Goal: Task Accomplishment & Management: Complete application form

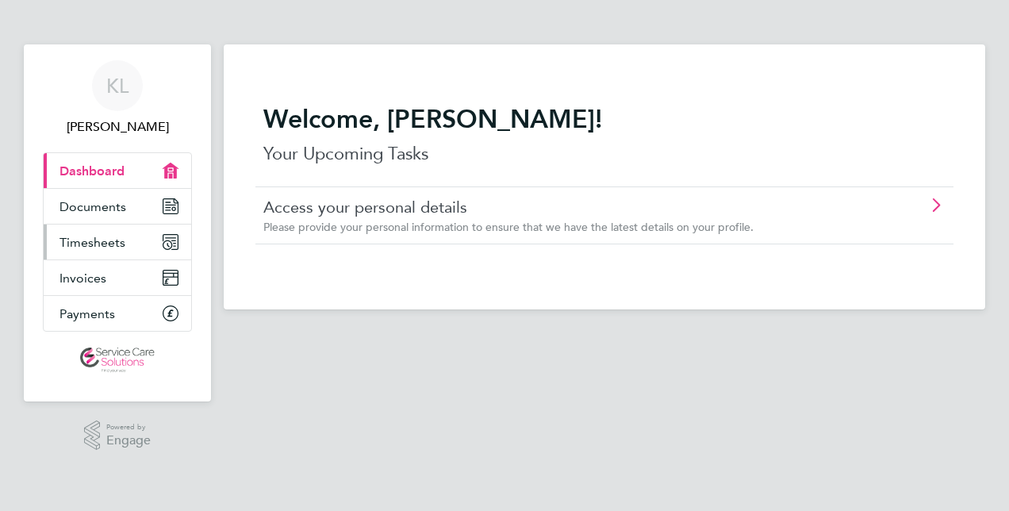
click at [118, 247] on span "Timesheets" at bounding box center [93, 242] width 66 height 15
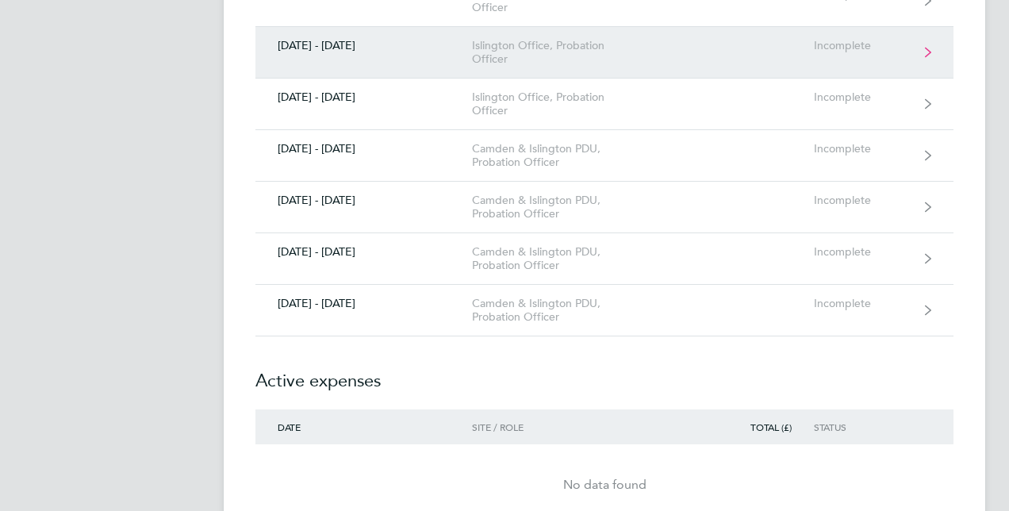
scroll to position [873, 0]
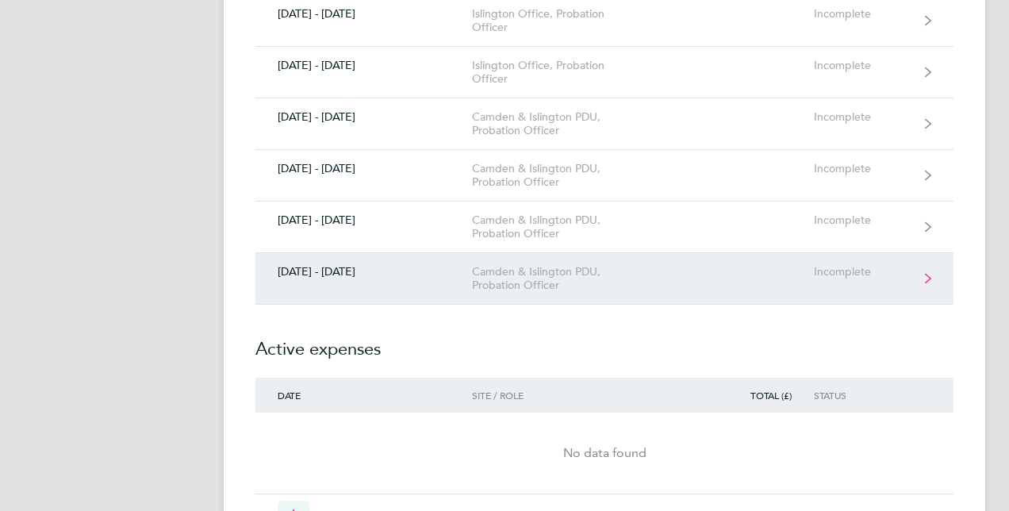
click at [828, 265] on div "Incomplete" at bounding box center [863, 271] width 98 height 13
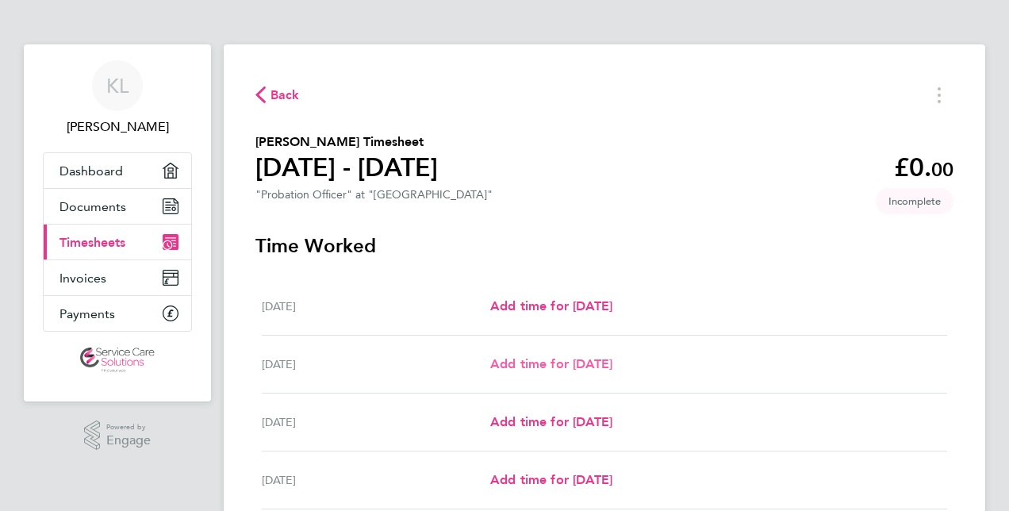
click at [554, 360] on span "Add time for Tue 30 Sep" at bounding box center [551, 363] width 122 height 15
select select "30"
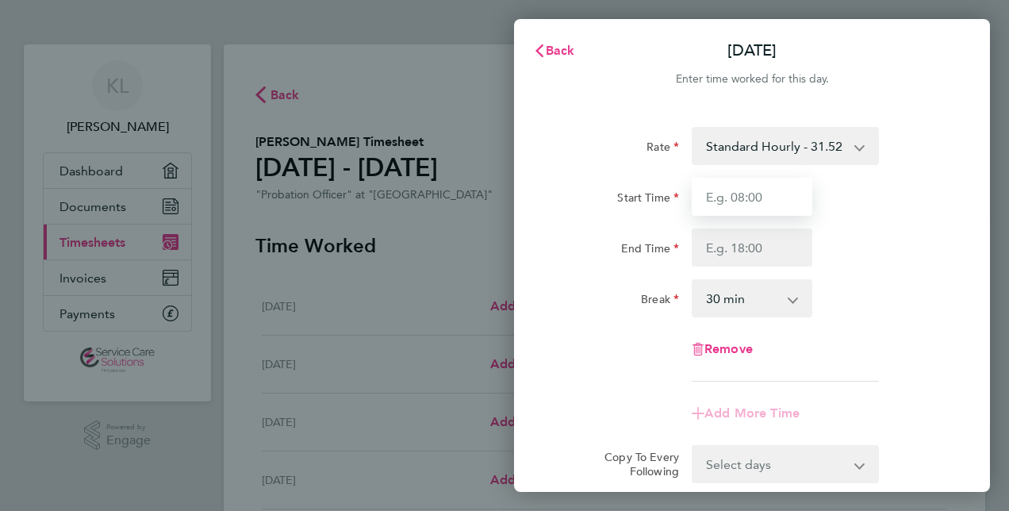
click at [757, 198] on input "Start Time" at bounding box center [752, 197] width 121 height 38
type input "09:00"
click at [746, 202] on input "09:00" at bounding box center [752, 197] width 121 height 38
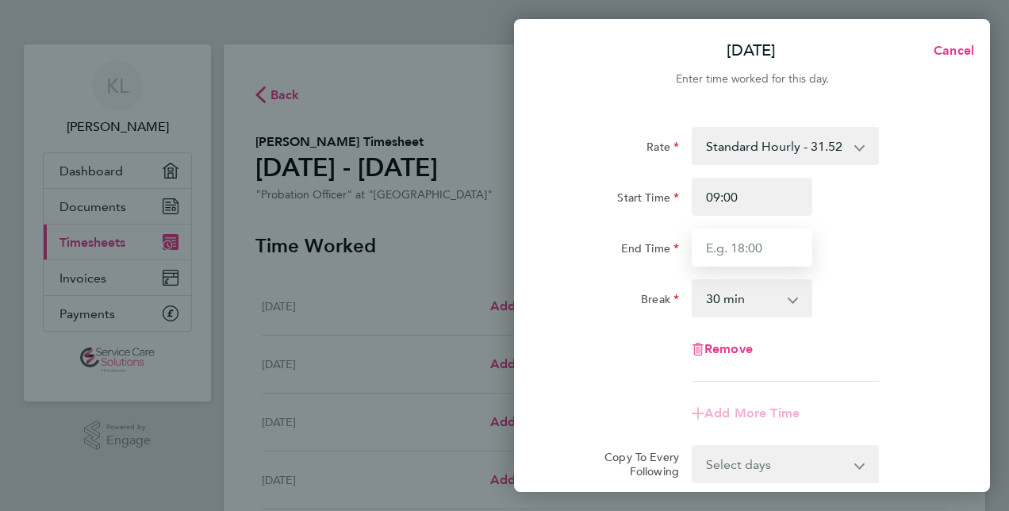
click at [720, 246] on input "End Time" at bounding box center [752, 248] width 121 height 38
type input "18:30"
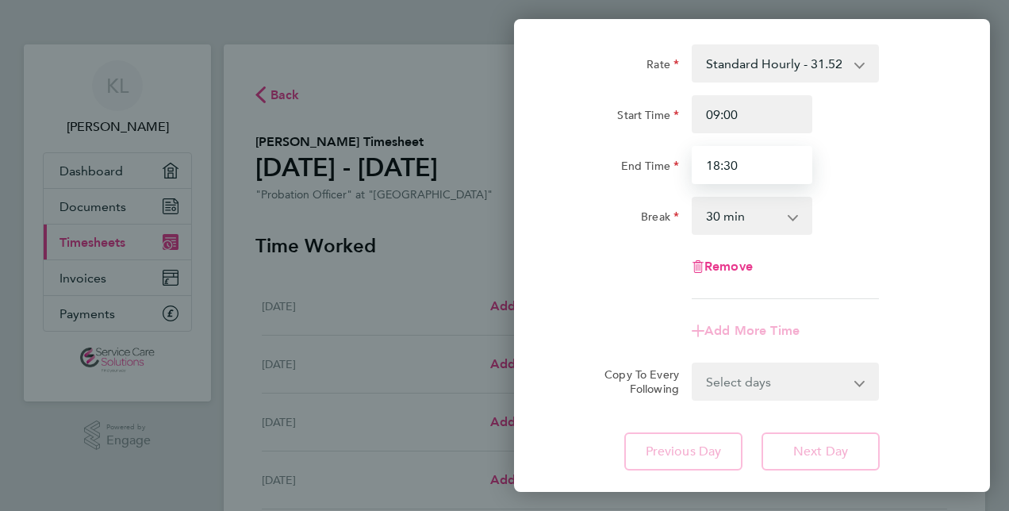
scroll to position [159, 0]
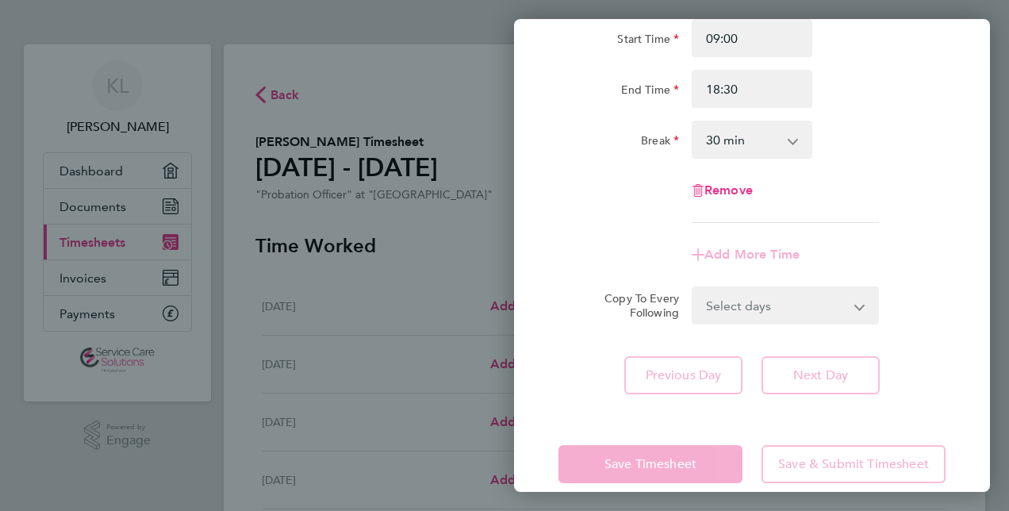
click at [789, 383] on app-form-button "Next Day" at bounding box center [816, 375] width 128 height 38
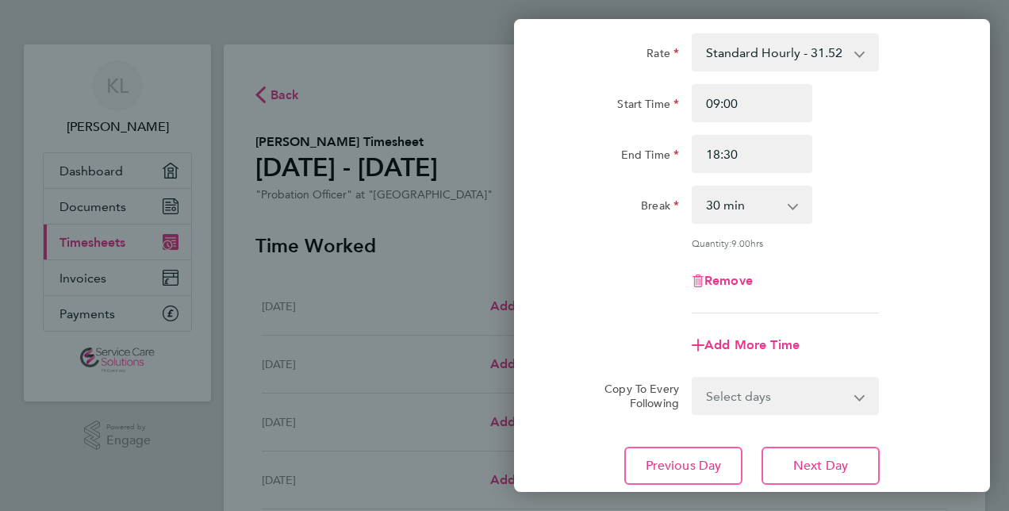
scroll to position [206, 0]
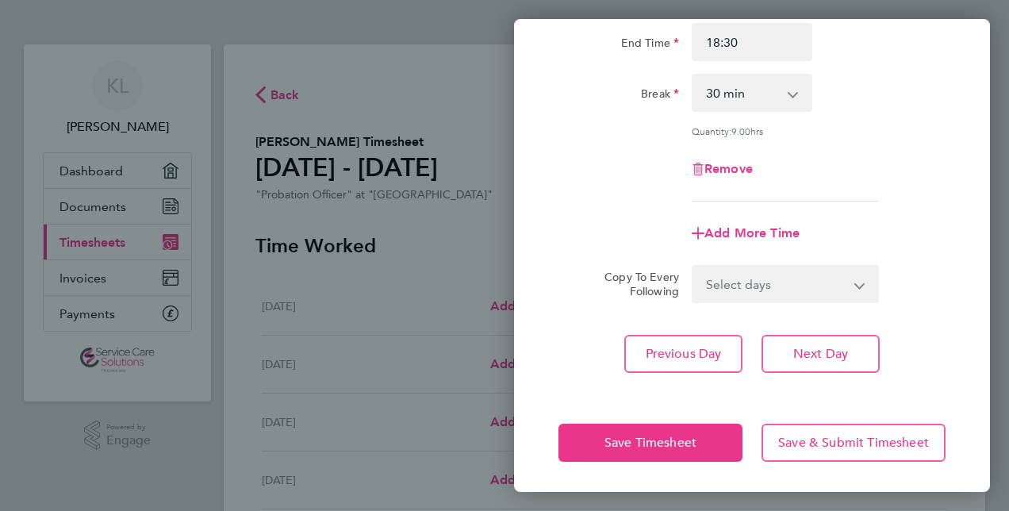
click at [861, 287] on app-icon-cross-button at bounding box center [869, 284] width 19 height 35
click at [839, 356] on span "Next Day" at bounding box center [821, 354] width 55 height 16
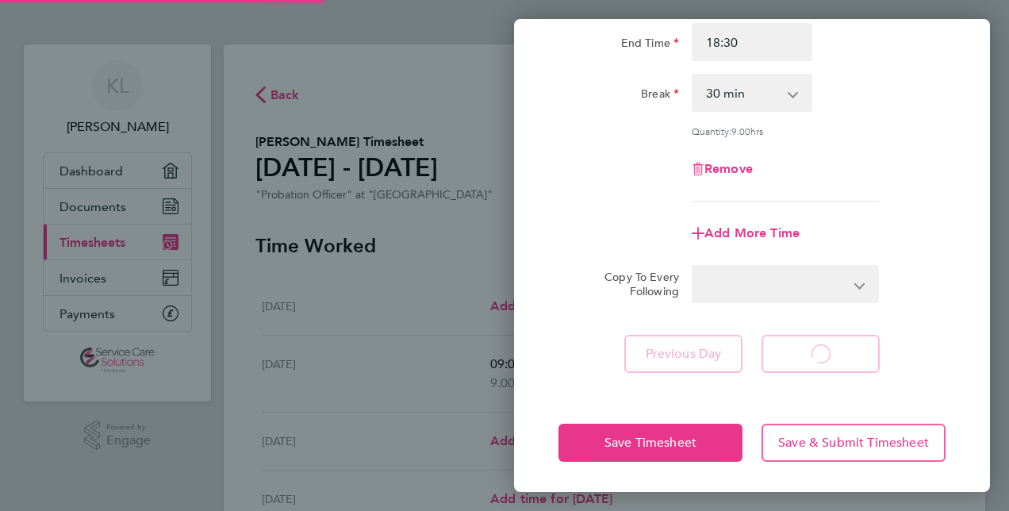
select select "30"
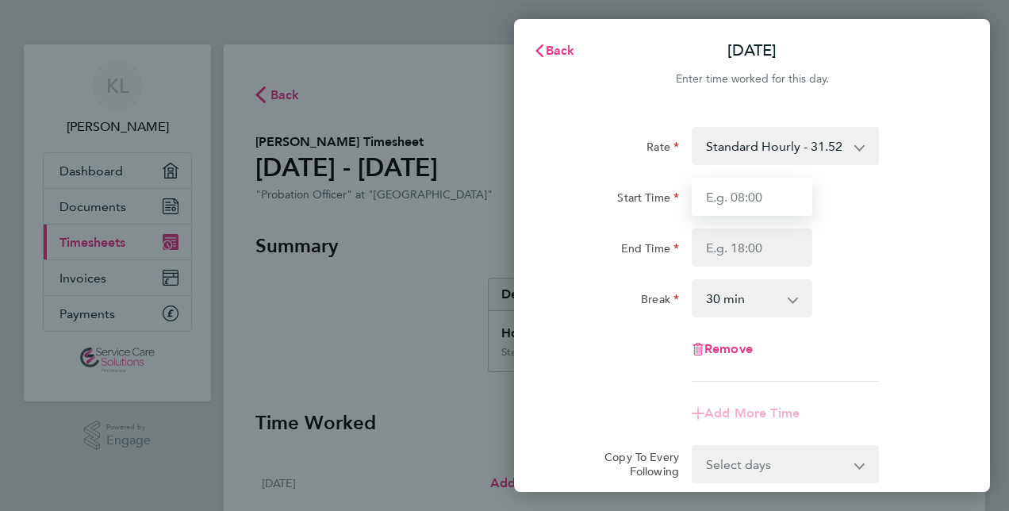
click at [773, 203] on input "Start Time" at bounding box center [752, 197] width 121 height 38
click at [767, 198] on input "Start Time" at bounding box center [752, 197] width 121 height 38
type input "08:45"
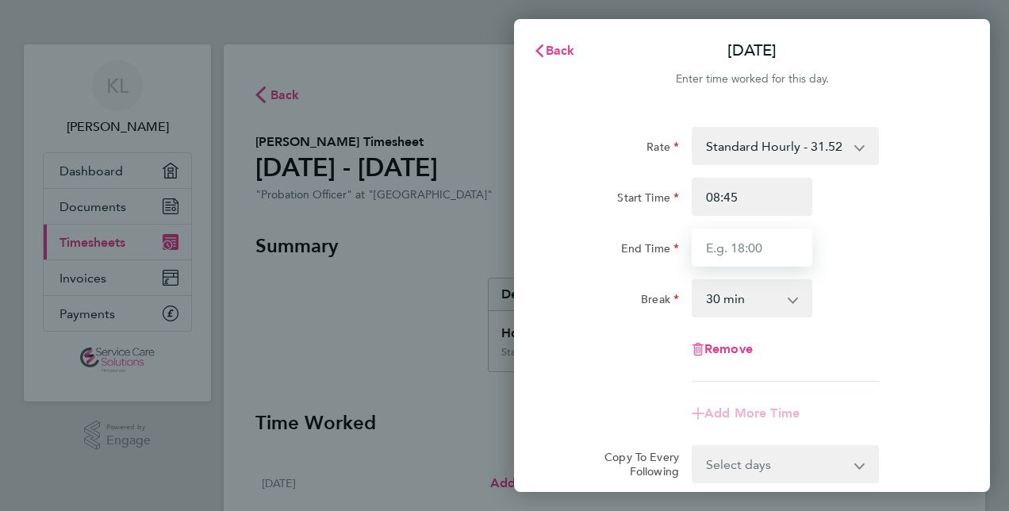
click at [765, 248] on input "End Time" at bounding box center [752, 248] width 121 height 38
type input "17:00"
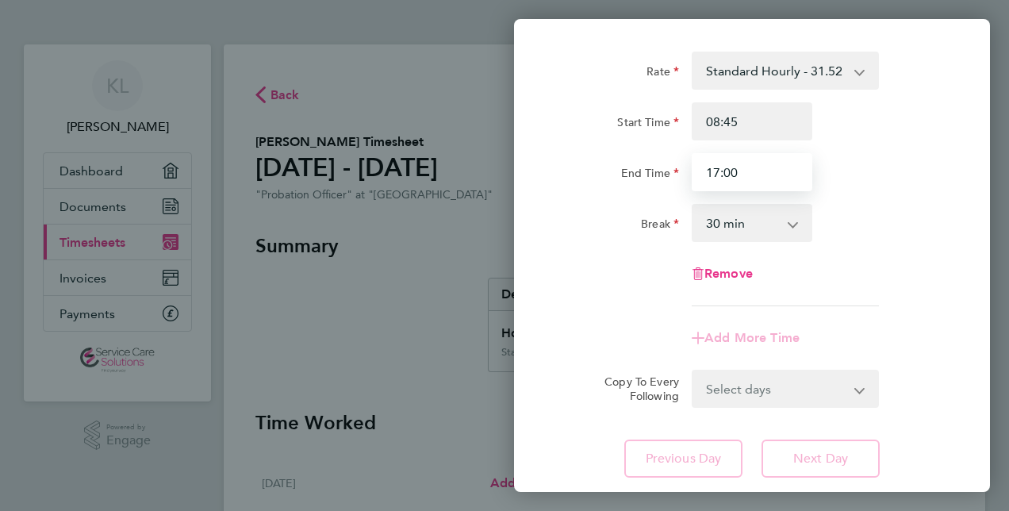
scroll to position [181, 0]
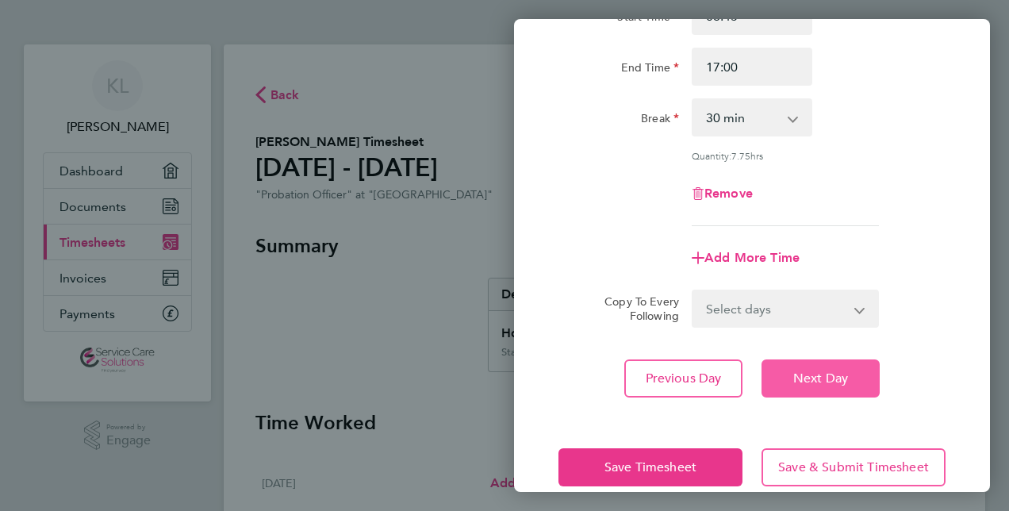
click at [819, 362] on app-form-button "Next Day" at bounding box center [816, 379] width 128 height 38
click at [821, 383] on span "Next Day" at bounding box center [821, 379] width 55 height 16
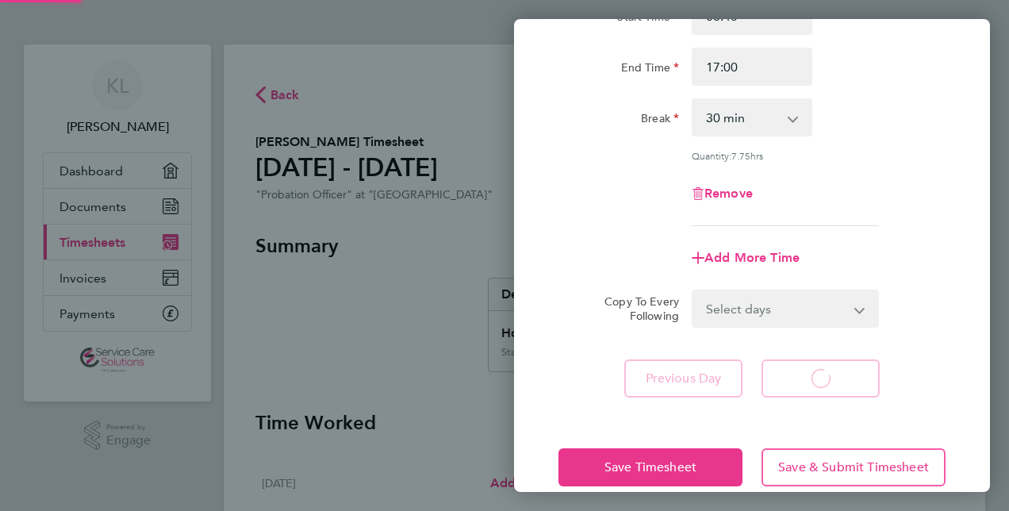
select select "30"
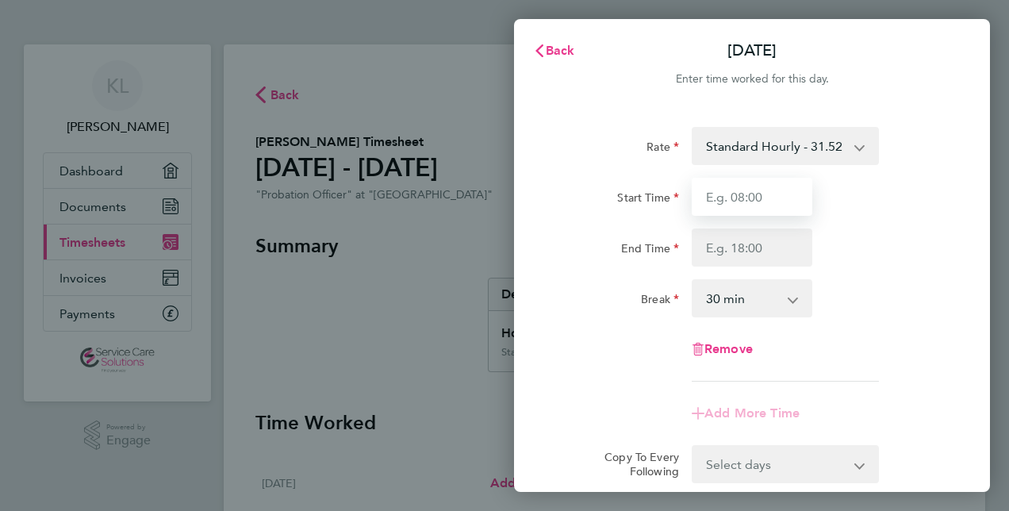
click at [760, 195] on input "Start Time" at bounding box center [752, 197] width 121 height 38
type input "10:15"
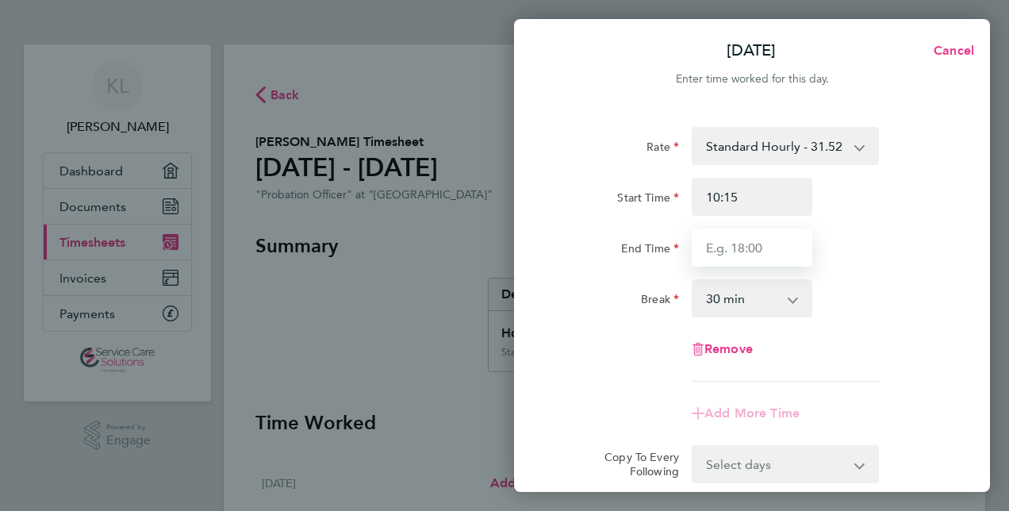
click at [775, 252] on input "End Time" at bounding box center [752, 248] width 121 height 38
click at [775, 243] on input "End Time" at bounding box center [752, 248] width 121 height 38
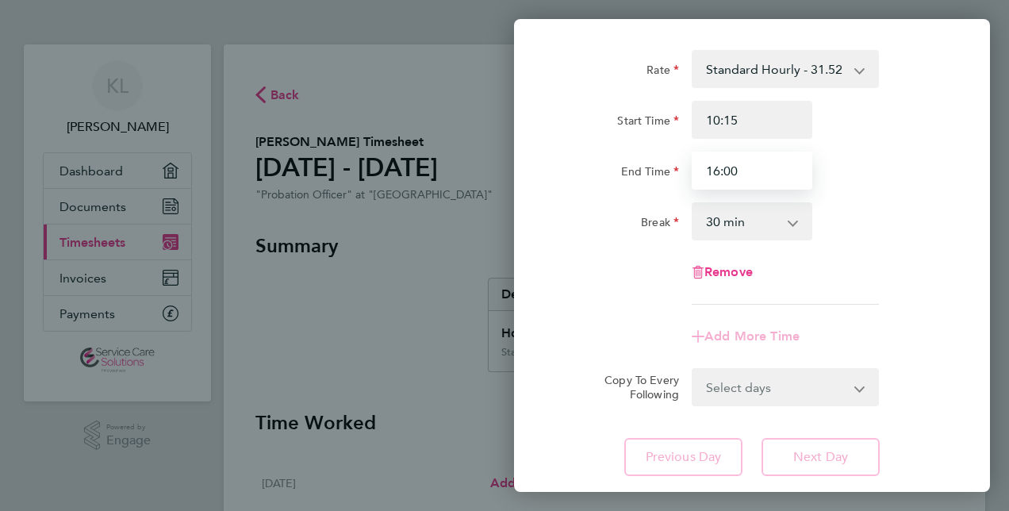
scroll to position [181, 0]
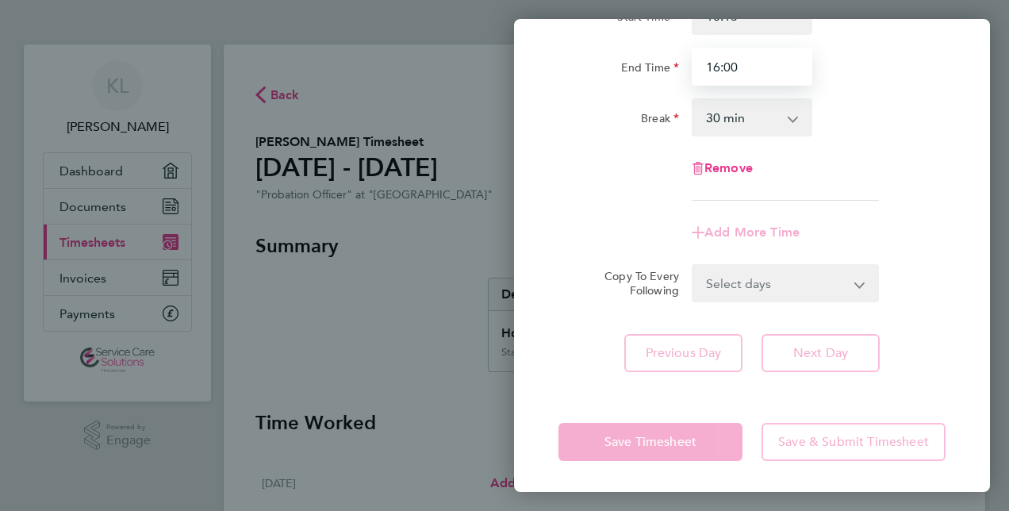
type input "16:00"
click at [706, 445] on div "Save Timesheet Save & Submit Timesheet" at bounding box center [752, 442] width 476 height 102
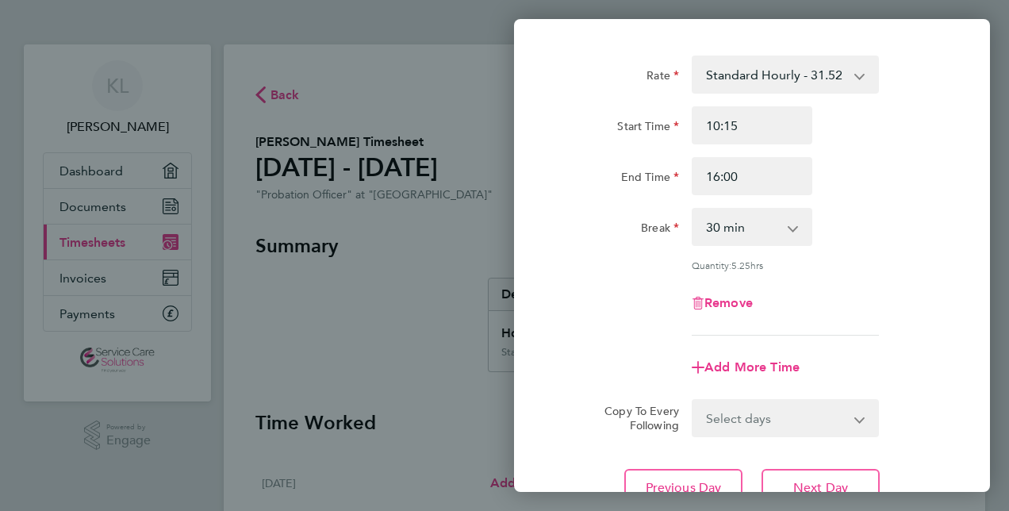
scroll to position [206, 0]
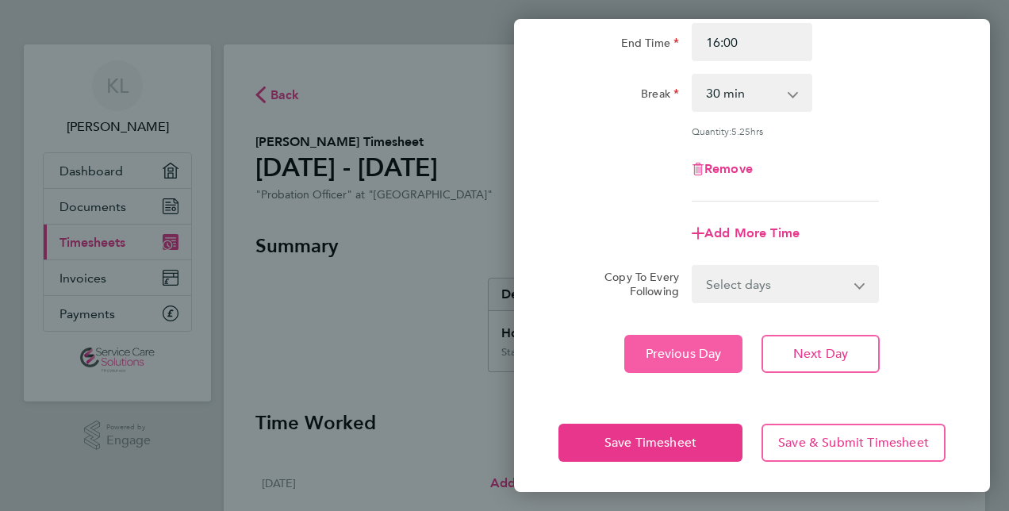
click at [718, 352] on span "Previous Day" at bounding box center [684, 354] width 76 height 16
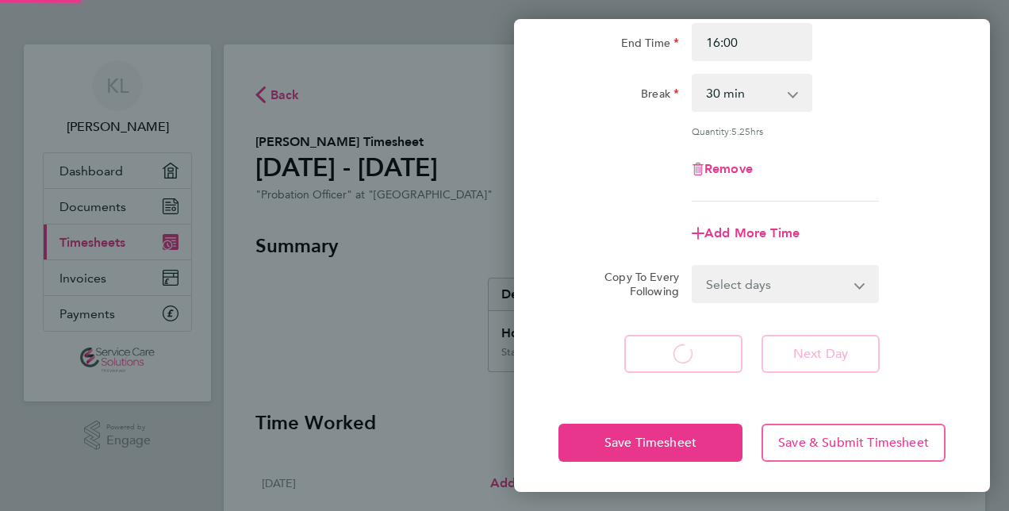
select select "30"
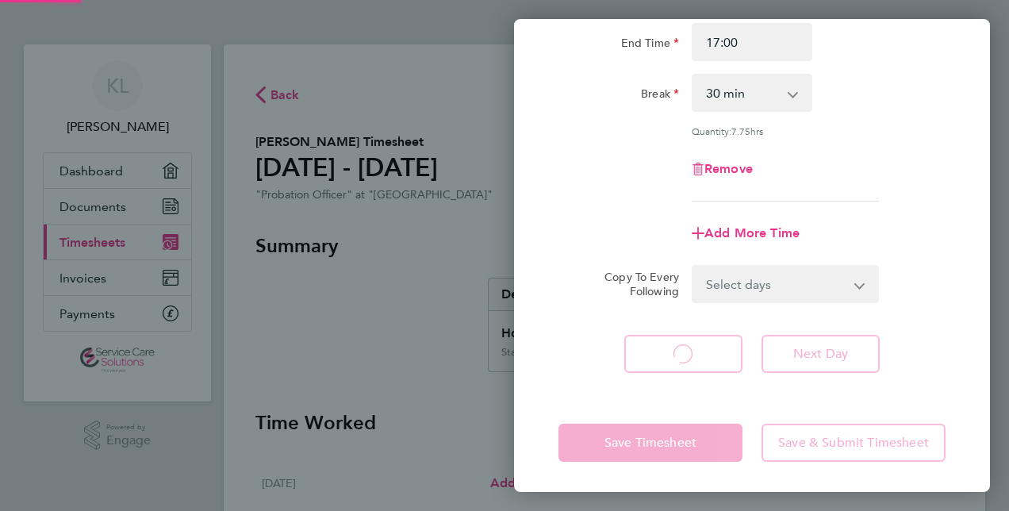
select select "30"
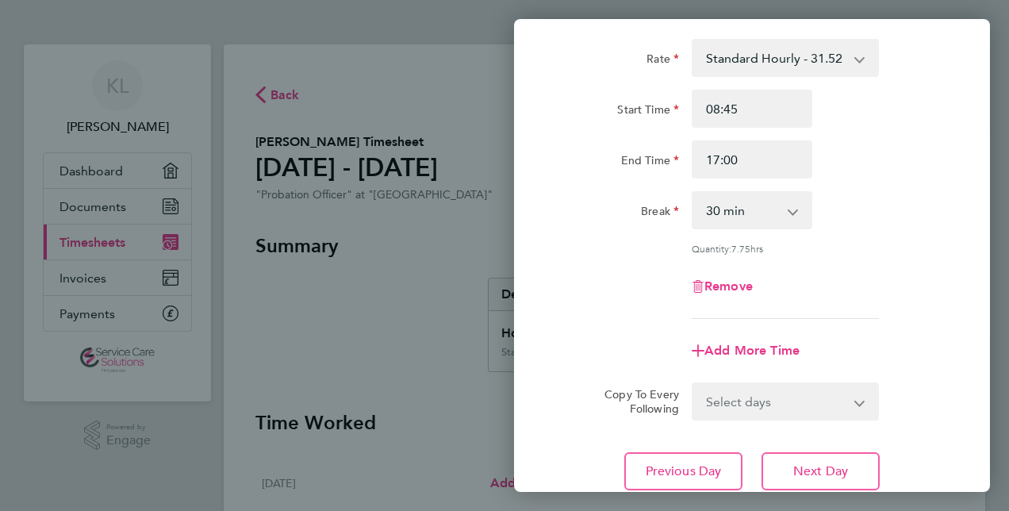
scroll to position [206, 0]
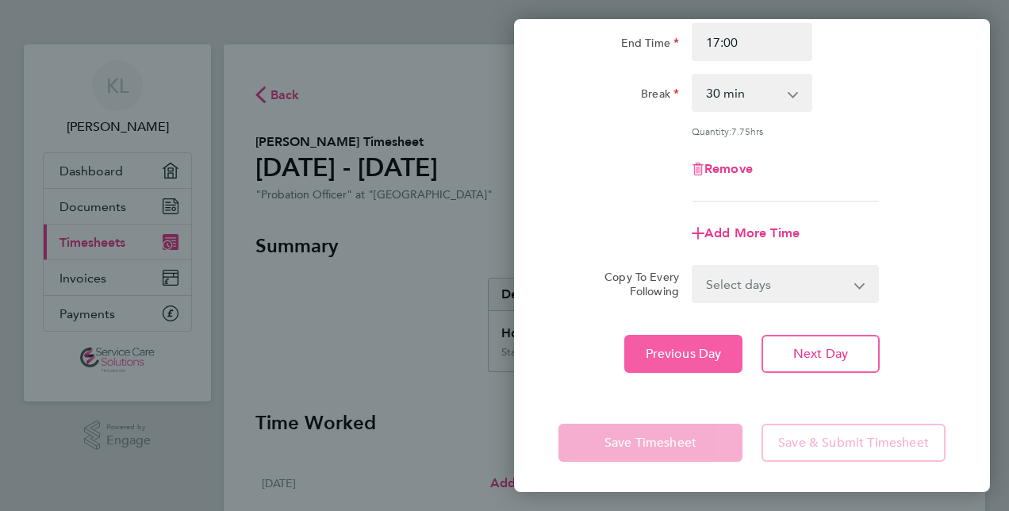
click at [713, 360] on button "Previous Day" at bounding box center [684, 354] width 118 height 38
select select "30"
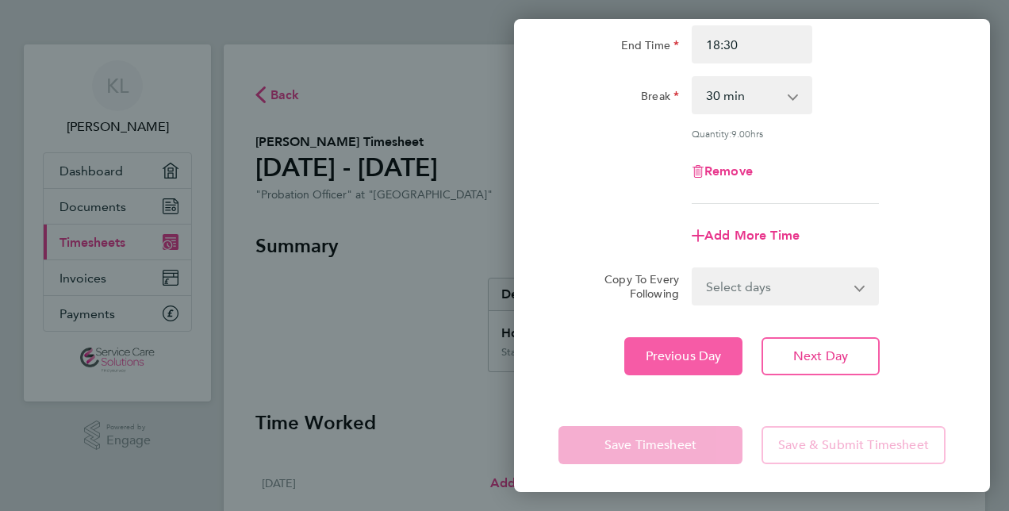
scroll to position [206, 0]
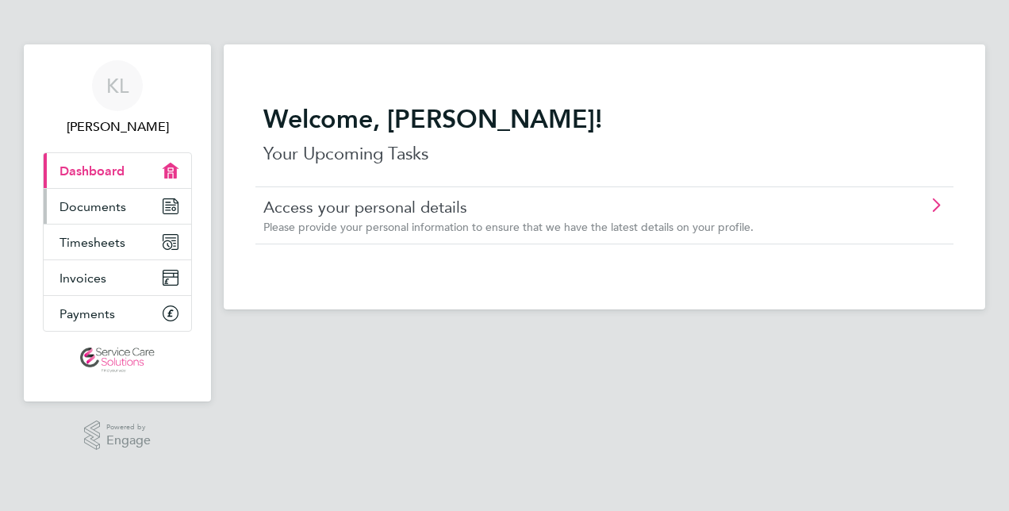
click at [178, 205] on icon "Main navigation" at bounding box center [170, 206] width 14 height 14
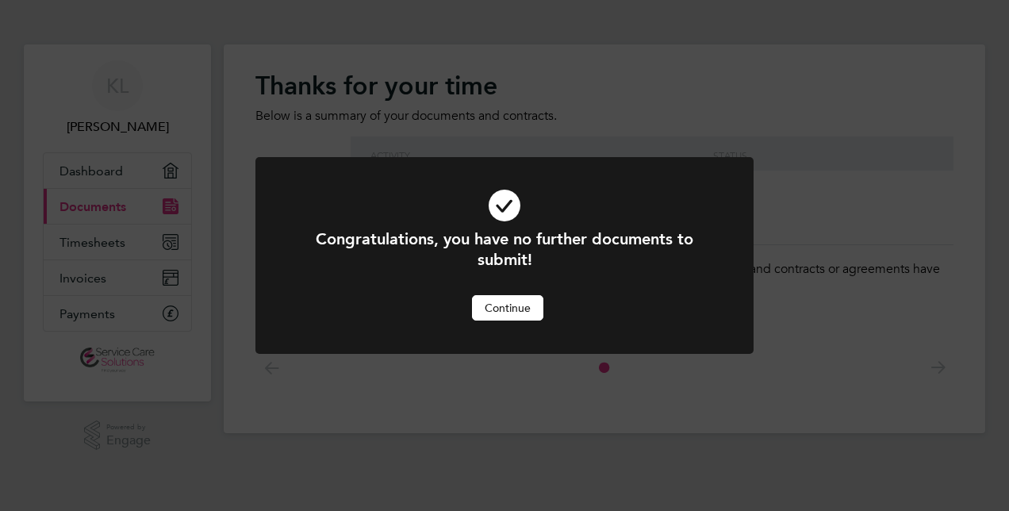
click at [161, 241] on div "Congratulations, you have no further documents to submit! Cancel Continue" at bounding box center [504, 255] width 1009 height 511
click at [507, 311] on button "Continue" at bounding box center [507, 307] width 71 height 25
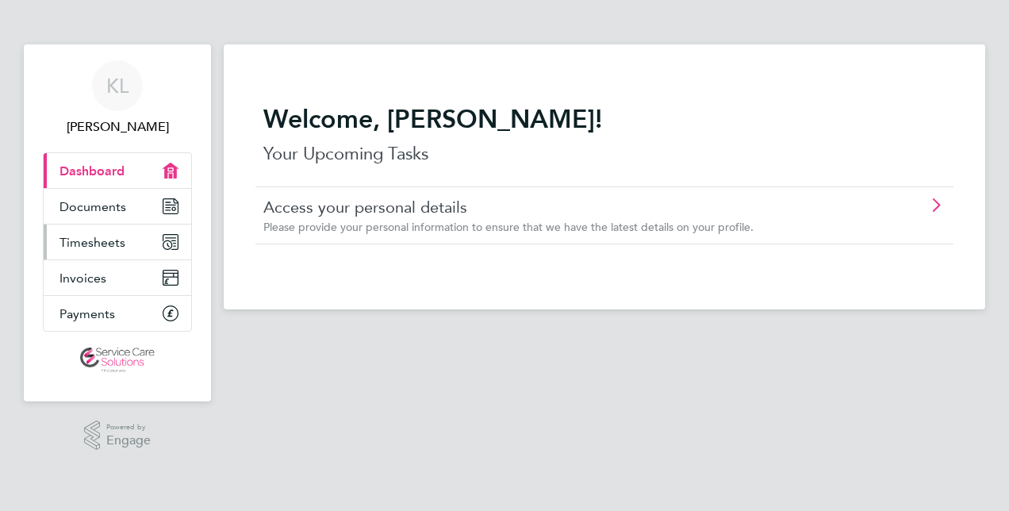
click at [175, 240] on icon "Main navigation" at bounding box center [170, 242] width 14 height 14
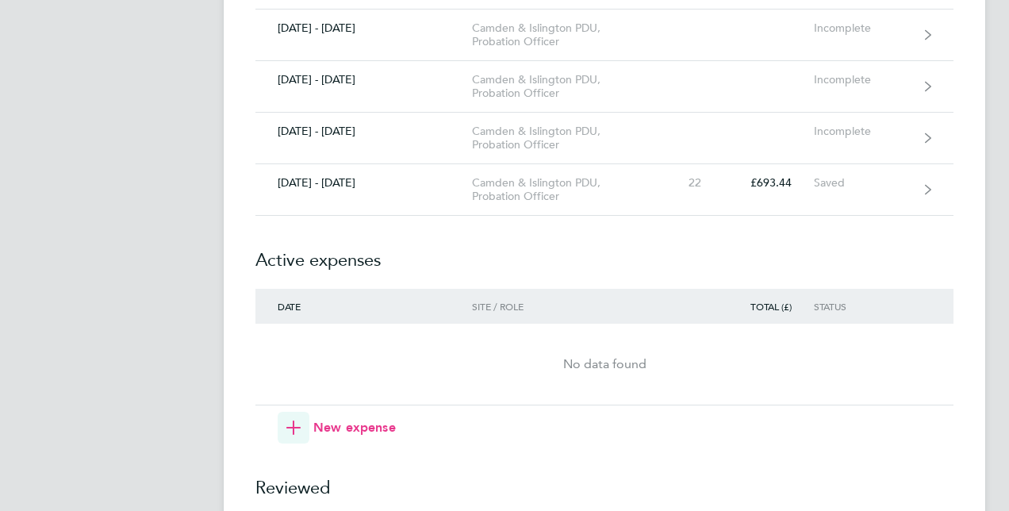
scroll to position [794, 0]
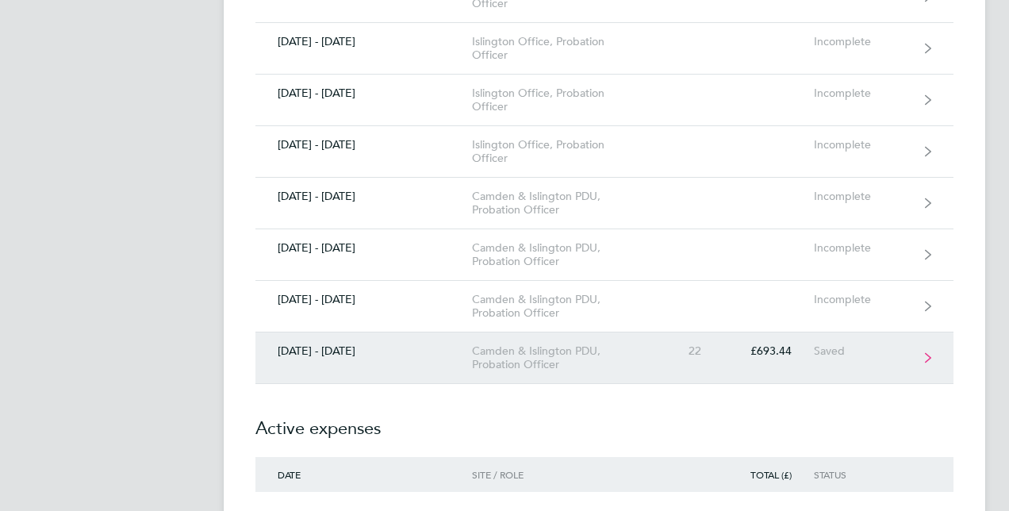
click at [916, 348] on link "[DATE] - [DATE] [GEOGRAPHIC_DATA] & Islington PDU, Probation Officer 22 £693.44…" at bounding box center [605, 359] width 698 height 52
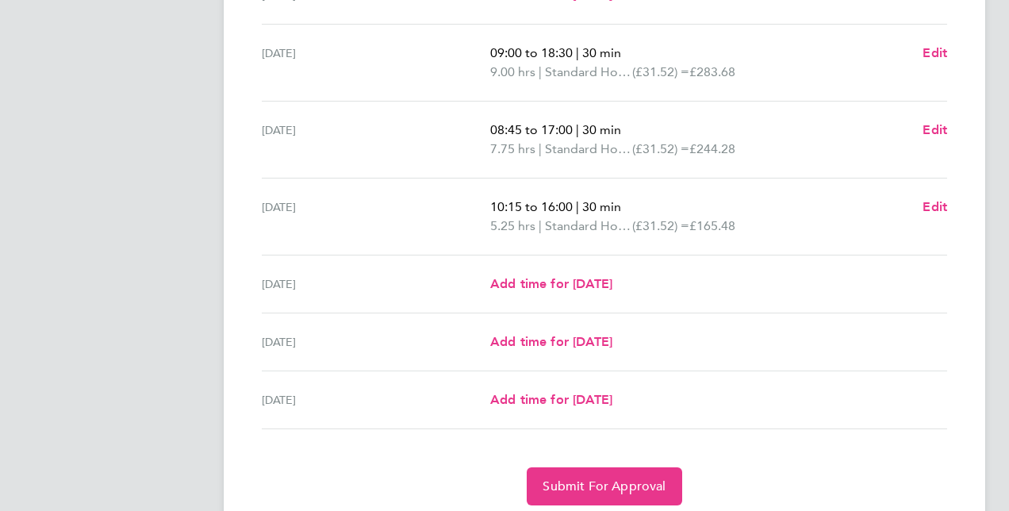
scroll to position [544, 0]
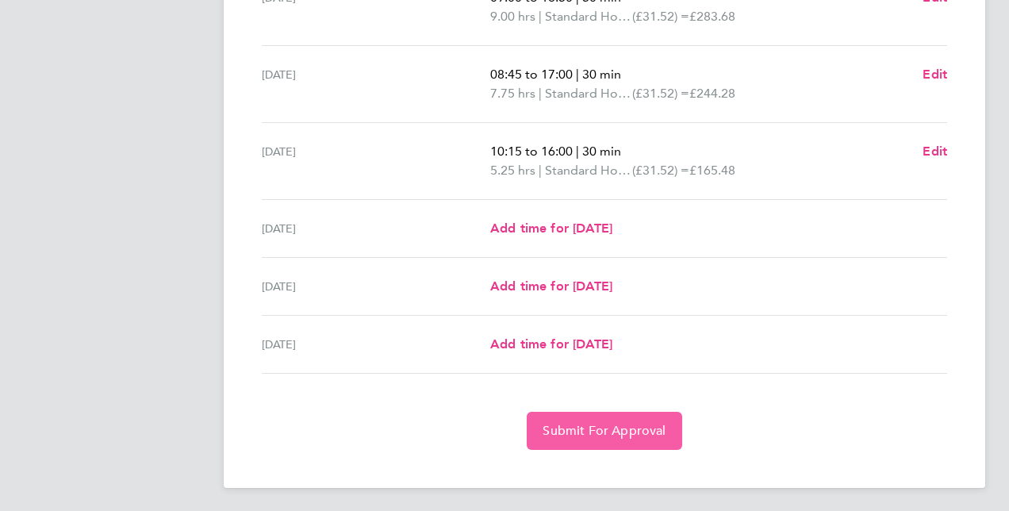
click at [635, 437] on button "Submit For Approval" at bounding box center [604, 431] width 155 height 38
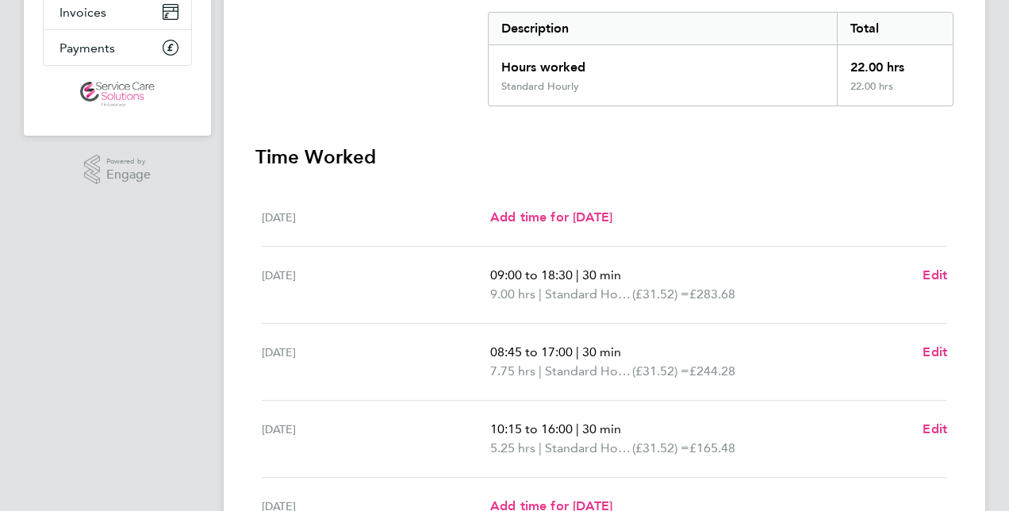
scroll to position [150, 0]
